Goal: Transaction & Acquisition: Book appointment/travel/reservation

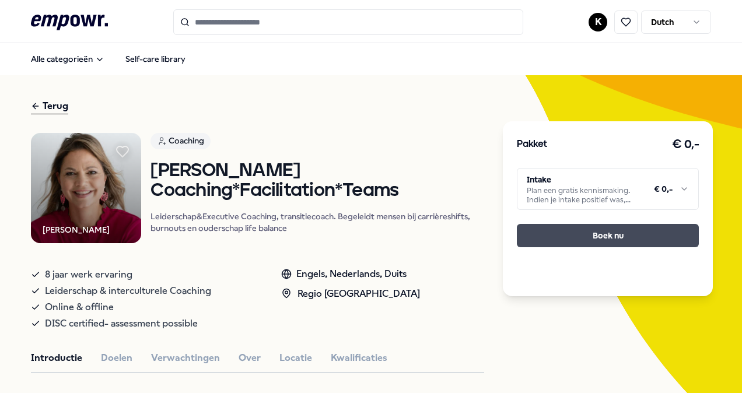
click at [584, 236] on button "Boek nu" at bounding box center [608, 235] width 182 height 23
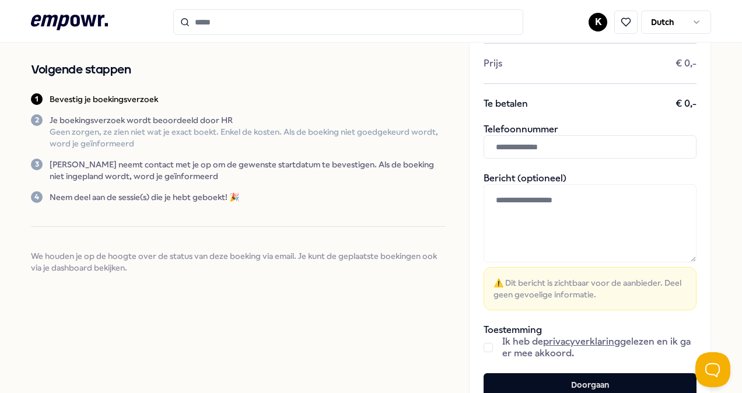
scroll to position [219, 0]
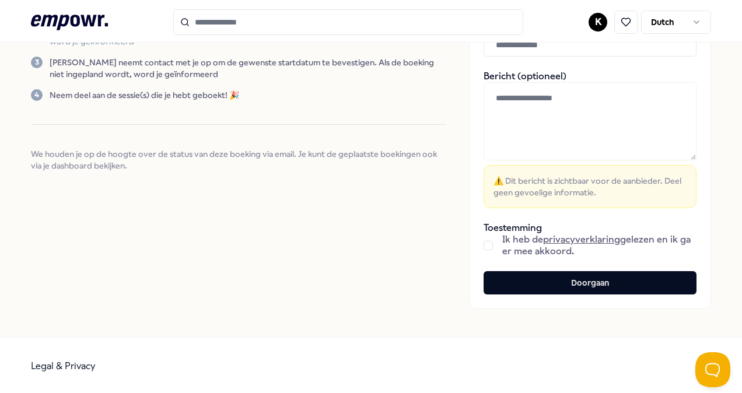
click at [483, 243] on button "button" at bounding box center [487, 245] width 9 height 9
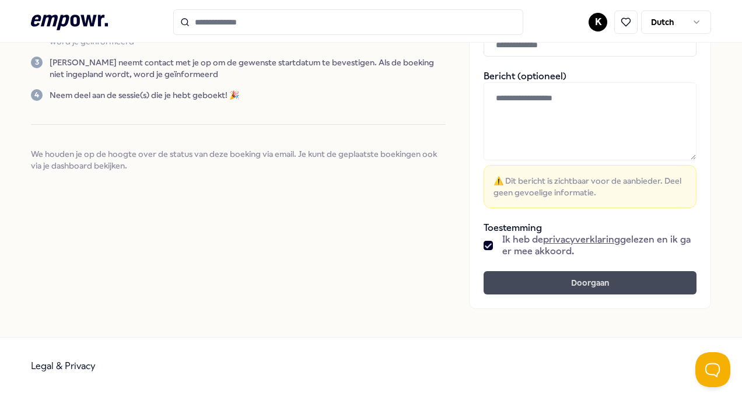
click at [602, 286] on button "Doorgaan" at bounding box center [589, 282] width 213 height 23
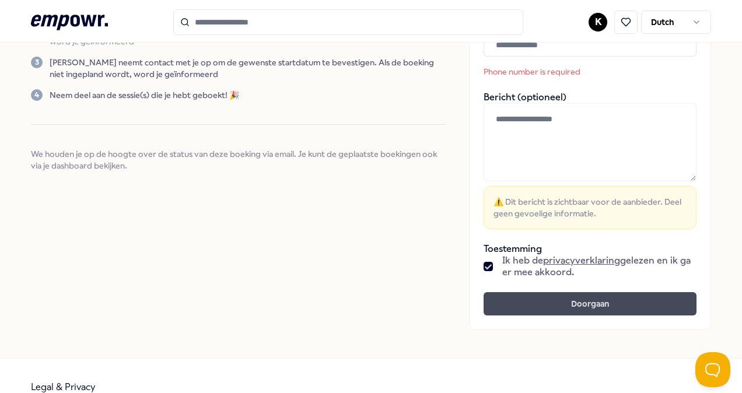
click at [584, 301] on button "Doorgaan" at bounding box center [589, 303] width 213 height 23
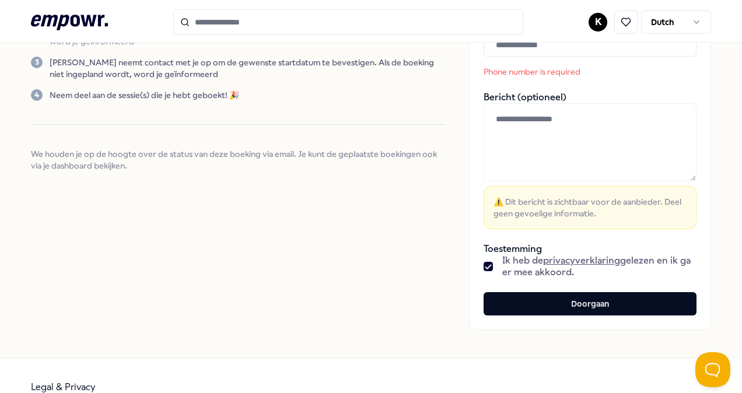
scroll to position [0, 0]
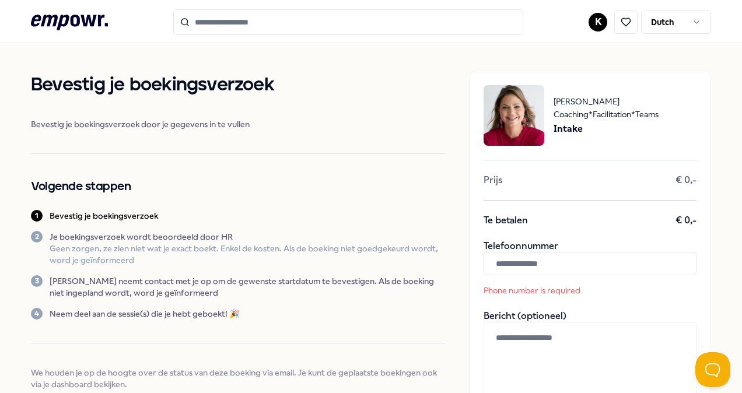
click at [506, 267] on input "text" at bounding box center [589, 263] width 213 height 23
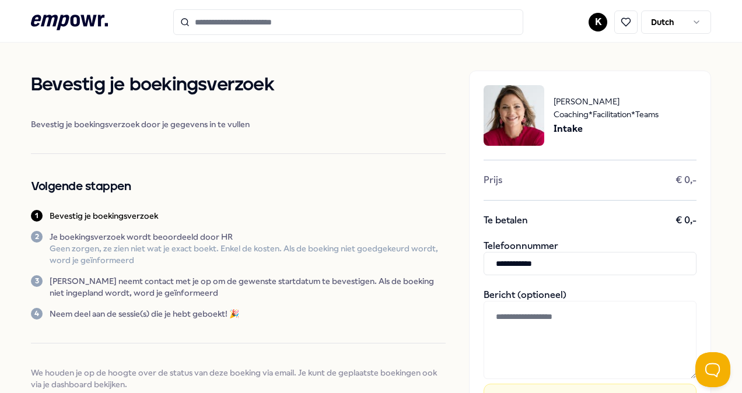
type input "**********"
click at [705, 248] on div "**********" at bounding box center [371, 299] width 742 height 513
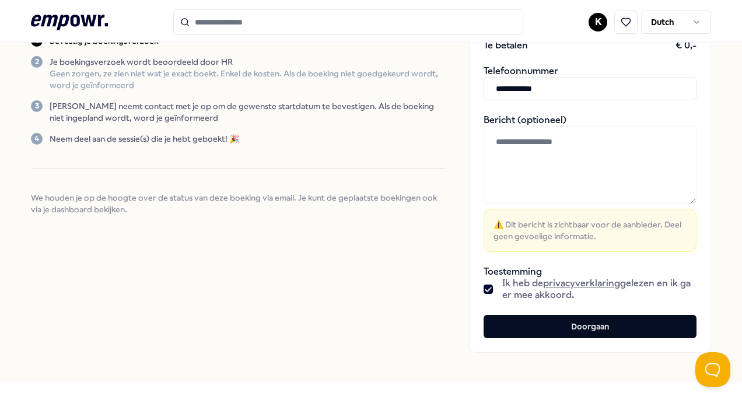
scroll to position [219, 0]
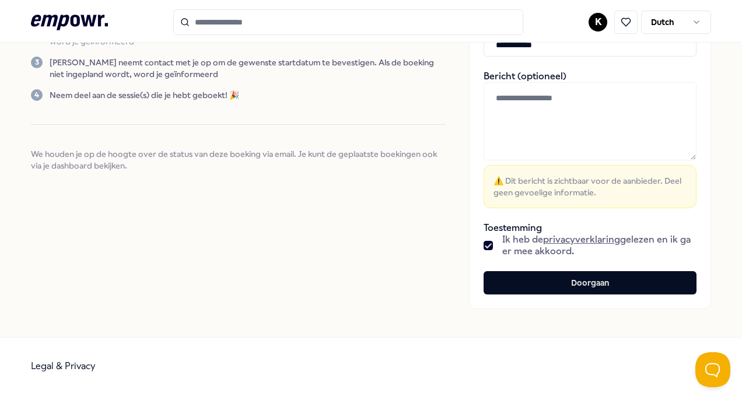
click at [589, 286] on button "Doorgaan" at bounding box center [589, 282] width 213 height 23
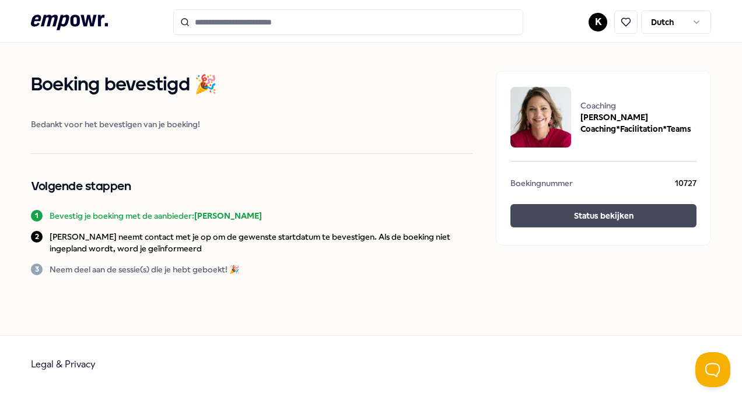
click at [580, 213] on button "Status bekijken" at bounding box center [603, 215] width 186 height 23
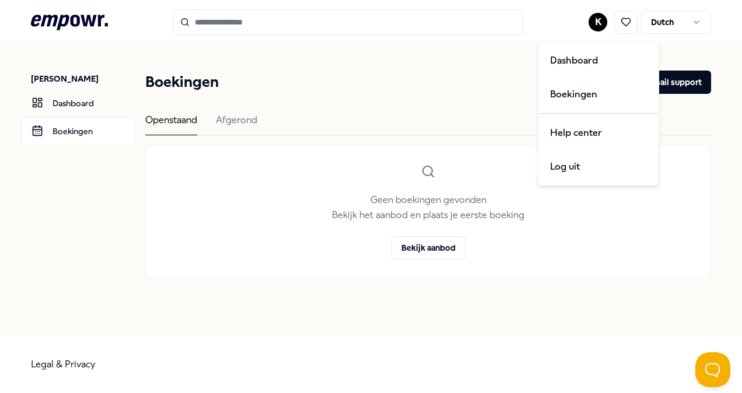
click at [596, 16] on html ".empowr-logo_svg__cls-1{fill:#03032f} K Dutch Kathy De Neve Dashboard Boekingen…" at bounding box center [371, 196] width 742 height 393
click at [577, 93] on div "Boekingen" at bounding box center [597, 95] width 115 height 34
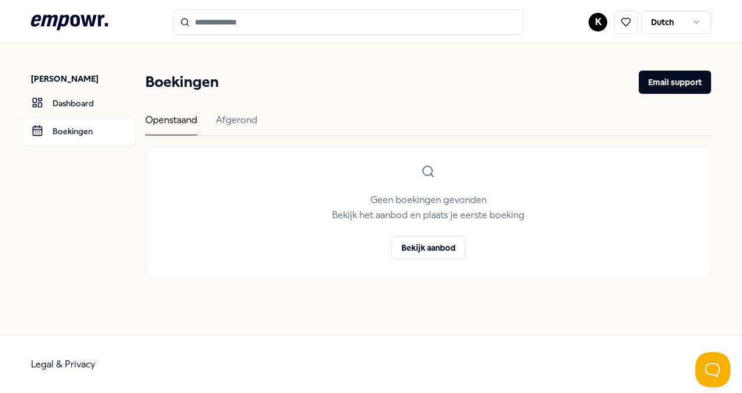
click at [601, 24] on html ".empowr-logo_svg__cls-1{fill:#03032f} K Dutch Kathy De Neve Dashboard Boekingen…" at bounding box center [371, 196] width 742 height 393
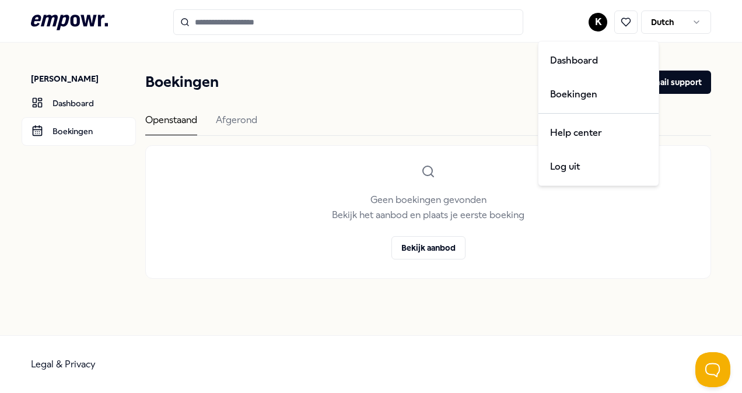
click at [236, 121] on html ".empowr-logo_svg__cls-1{fill:#03032f} K Dutch Kathy De Neve Dashboard Boekingen…" at bounding box center [371, 196] width 742 height 393
click at [236, 121] on div "Afgerond" at bounding box center [236, 124] width 41 height 23
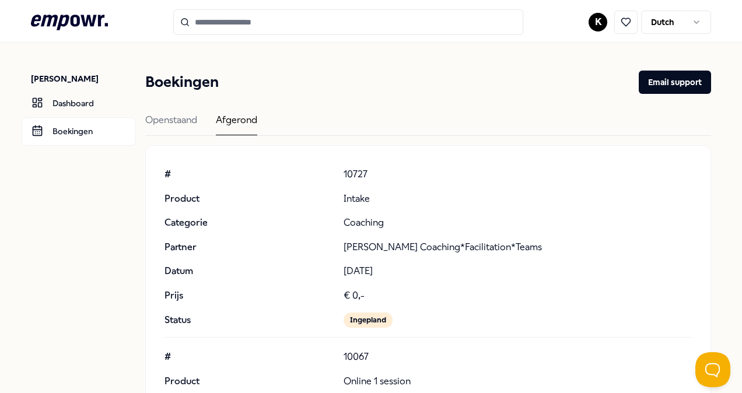
click at [276, 21] on input "Search for products, categories or subcategories" at bounding box center [348, 22] width 350 height 26
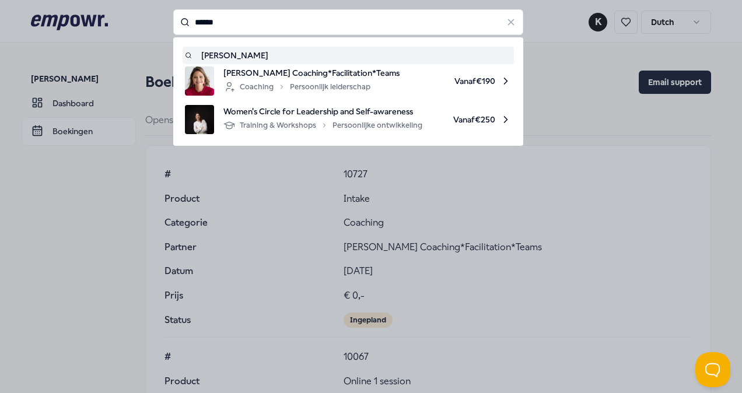
click at [292, 68] on span "[PERSON_NAME] Coaching*Facilitation*Teams" at bounding box center [311, 72] width 176 height 13
type input "******"
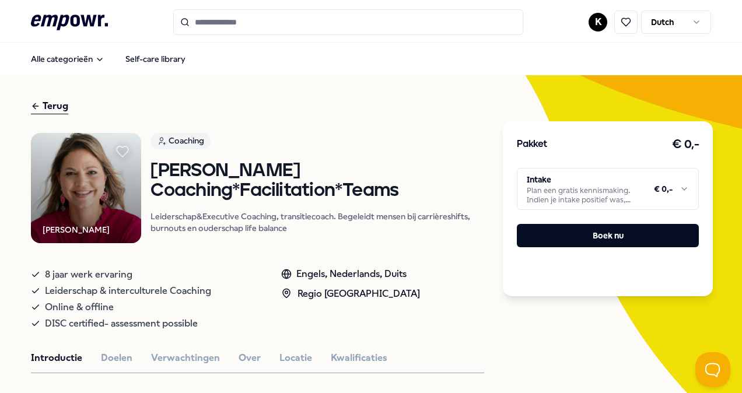
click at [681, 192] on html ".empowr-logo_svg__cls-1{fill:#03032f} K Dutch Alle categorieën Self-care librar…" at bounding box center [371, 196] width 742 height 393
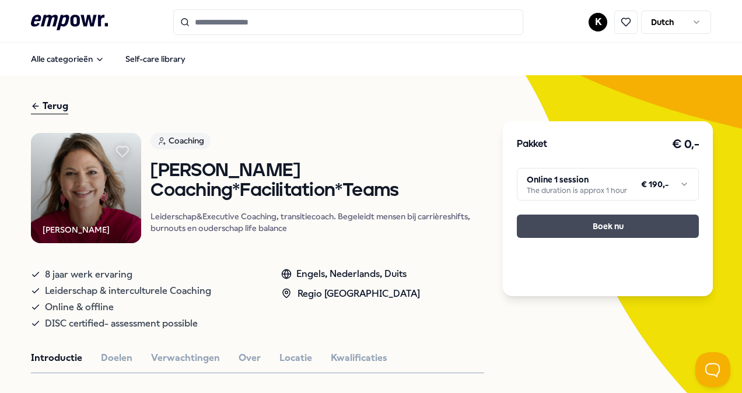
click at [627, 227] on button "Boek nu" at bounding box center [608, 226] width 182 height 23
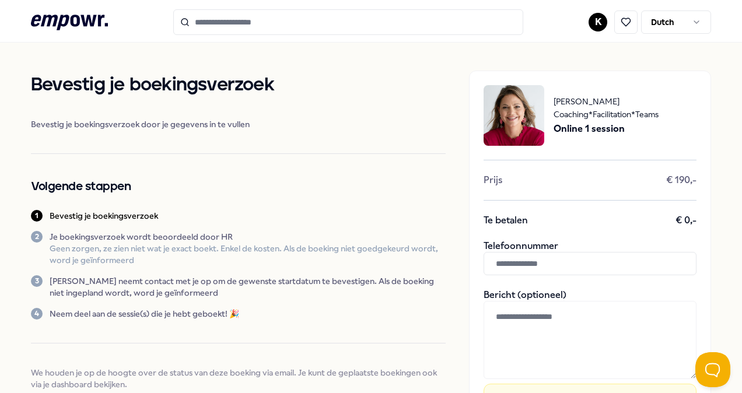
click at [554, 259] on input "text" at bounding box center [589, 263] width 213 height 23
type input "**********"
click at [696, 275] on div "**********" at bounding box center [590, 299] width 242 height 457
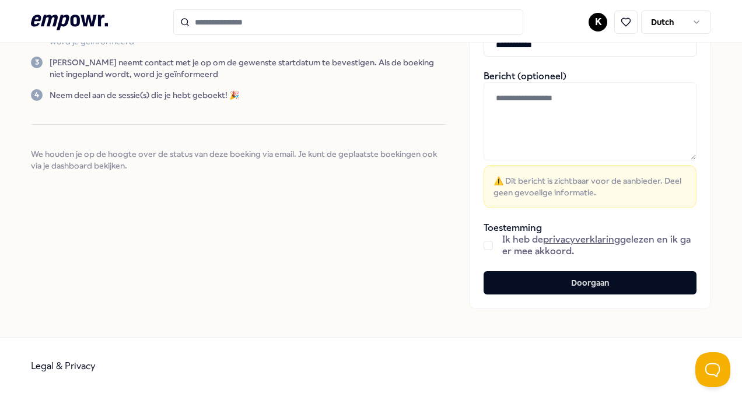
click at [483, 241] on button "button" at bounding box center [487, 245] width 9 height 9
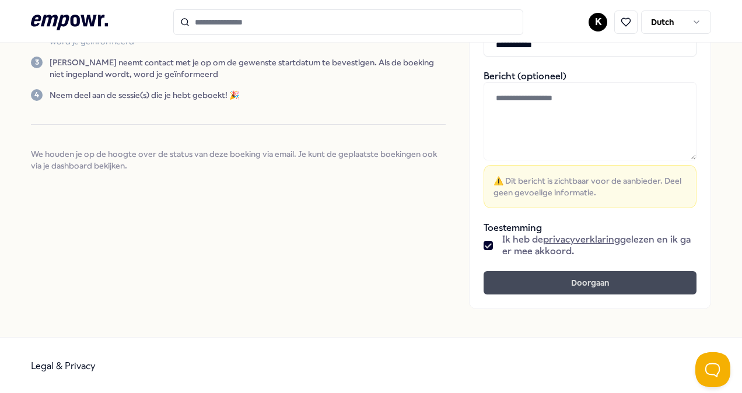
click at [587, 279] on button "Doorgaan" at bounding box center [589, 282] width 213 height 23
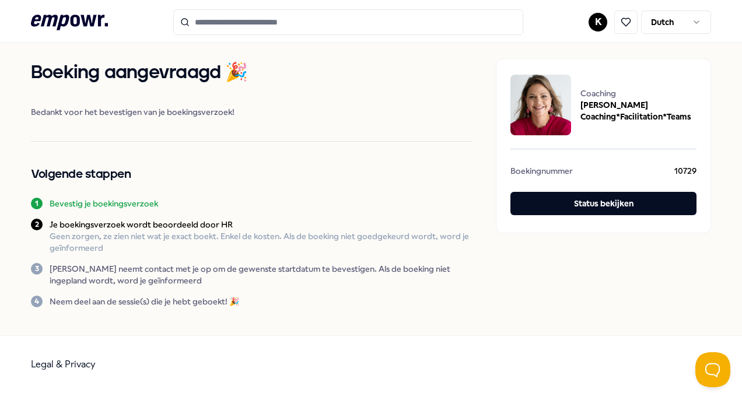
scroll to position [12, 0]
